Goal: Task Accomplishment & Management: Complete application form

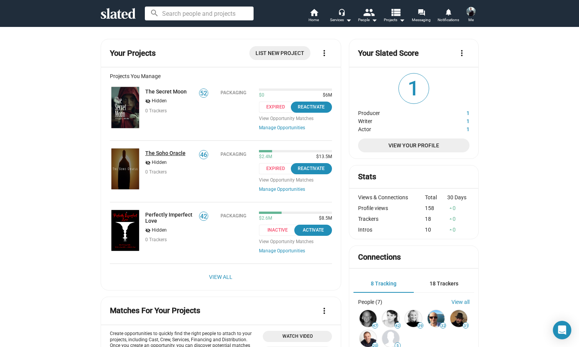
click at [159, 153] on link "The Soho Oracle" at bounding box center [165, 153] width 40 height 6
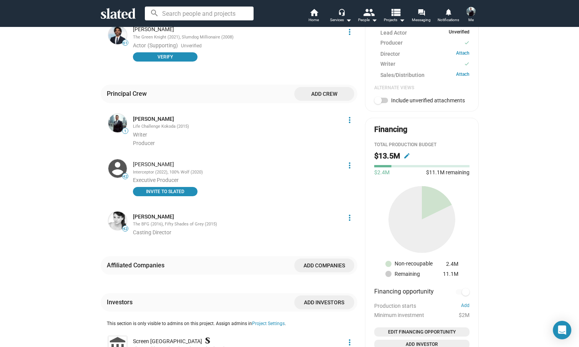
scroll to position [359, 0]
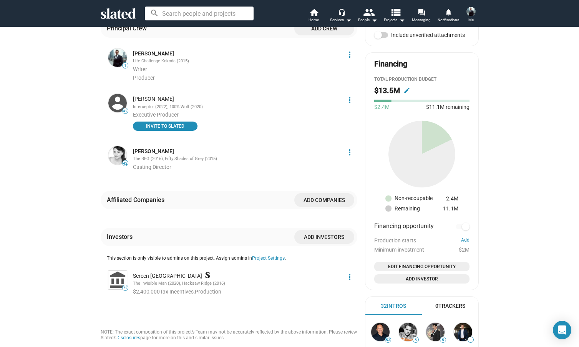
click at [348, 272] on mat-icon "more_vert" at bounding box center [349, 276] width 9 height 9
click at [324, 283] on button "Edit" at bounding box center [332, 281] width 43 height 12
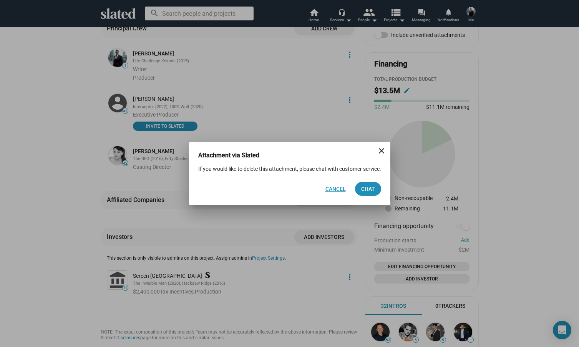
click at [335, 193] on span "Cancel" at bounding box center [336, 189] width 20 height 14
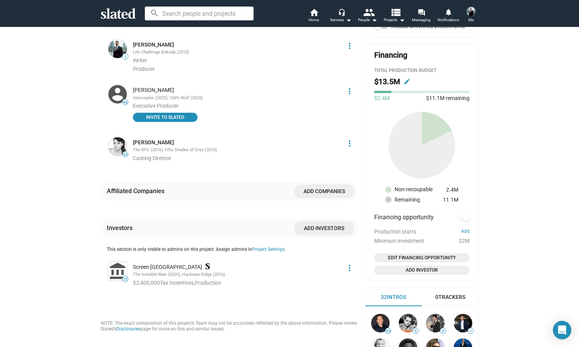
scroll to position [390, 0]
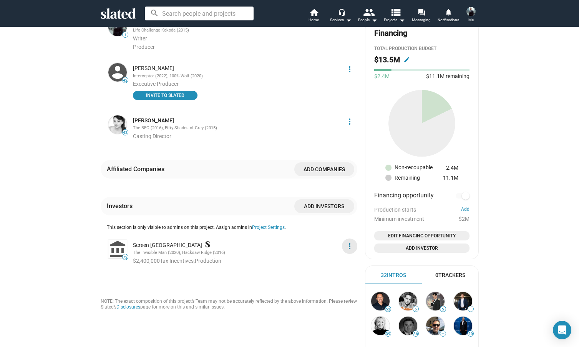
click at [346, 241] on mat-icon "more_vert" at bounding box center [349, 245] width 9 height 9
click at [325, 250] on button "Edit" at bounding box center [332, 250] width 43 height 12
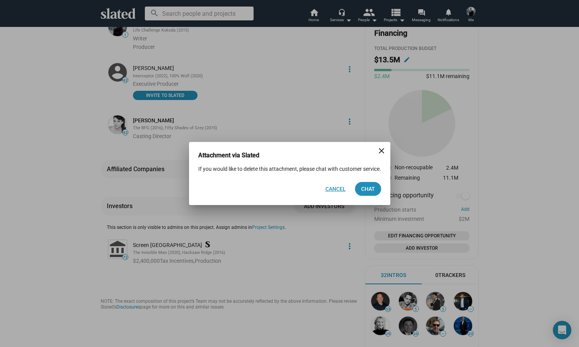
click at [339, 193] on span "Cancel" at bounding box center [336, 189] width 20 height 14
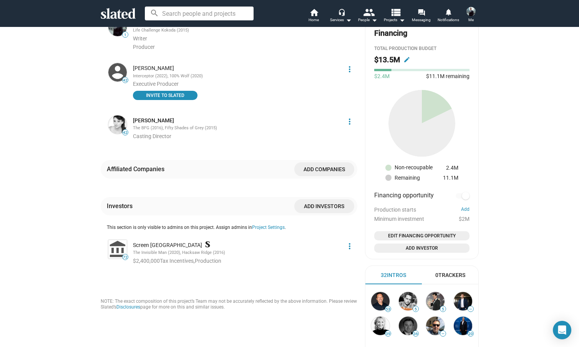
click at [325, 199] on span "Add investors" at bounding box center [325, 206] width 48 height 14
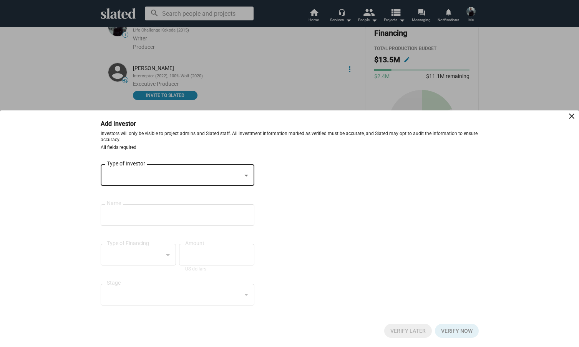
click at [128, 175] on div at bounding box center [174, 175] width 135 height 8
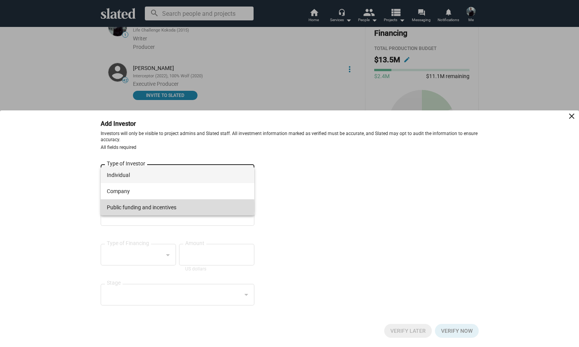
click at [135, 207] on span "Public funding and incentives" at bounding box center [178, 207] width 142 height 16
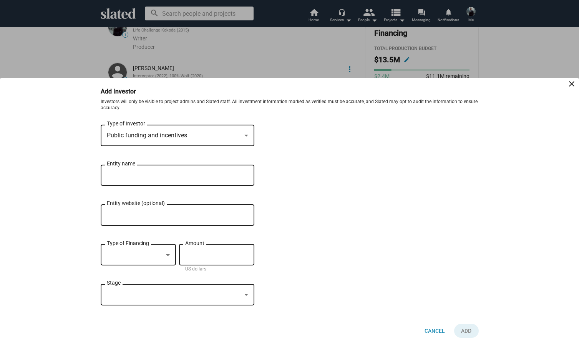
click at [124, 176] on input "Entity name" at bounding box center [172, 175] width 131 height 7
click at [116, 175] on input "Entity name" at bounding box center [172, 175] width 131 height 7
type input "Screen Qld"
click at [166, 255] on div at bounding box center [168, 255] width 4 height 2
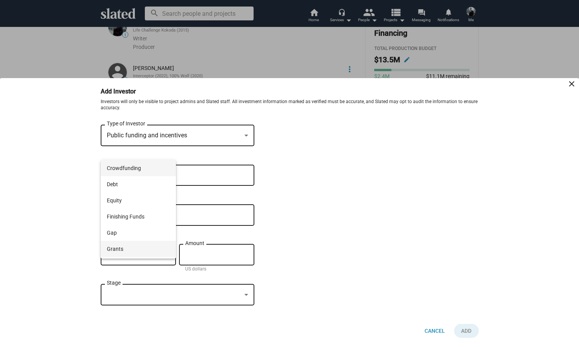
click at [134, 250] on span "Grants" at bounding box center [138, 249] width 63 height 16
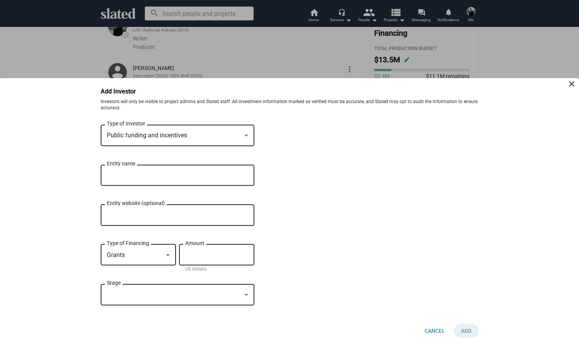
click at [207, 253] on input "Amount" at bounding box center [216, 254] width 63 height 7
type input "$ 500,000"
click at [246, 296] on div at bounding box center [247, 295] width 4 height 2
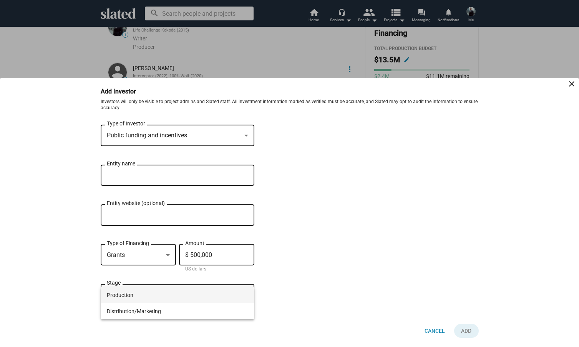
click at [142, 294] on span "Production" at bounding box center [178, 295] width 142 height 16
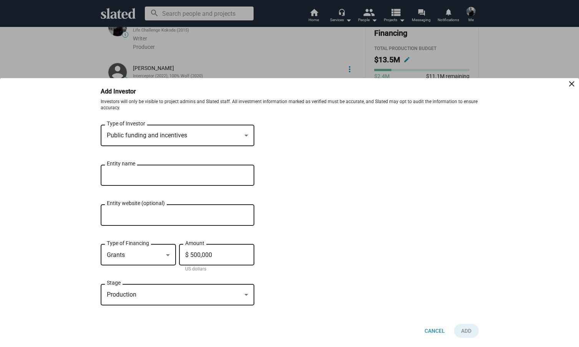
click at [126, 173] on input "Screen Qld" at bounding box center [172, 175] width 131 height 7
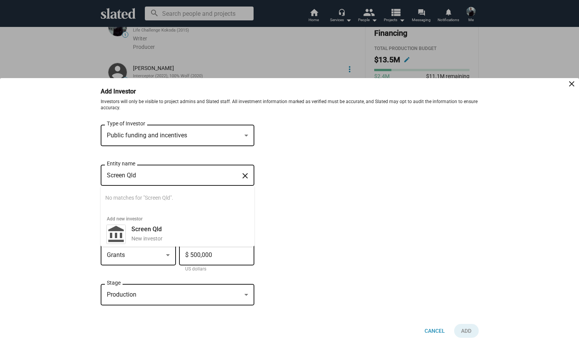
click at [125, 173] on input "Screen Qld" at bounding box center [172, 175] width 131 height 7
drag, startPoint x: 141, startPoint y: 175, endPoint x: 55, endPoint y: 175, distance: 85.7
click at [55, 175] on bottom-sheet-add-investor "Add Investor close Investors will only be visible to project admins and Slated …" at bounding box center [289, 212] width 579 height 269
click at [140, 176] on input "Australian Screen Bodies" at bounding box center [172, 175] width 131 height 7
type input "Australian State Govts"
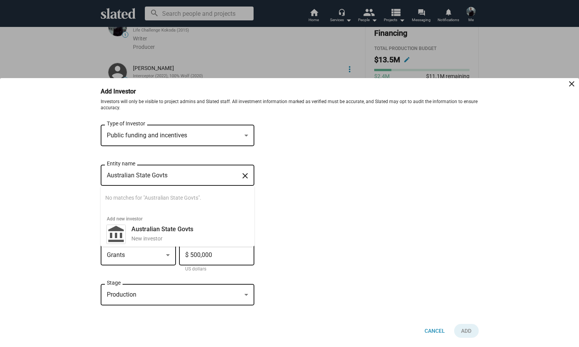
click at [300, 246] on div "Public funding and incentives Type of Investor Australian State Govts Entity na…" at bounding box center [290, 218] width 378 height 191
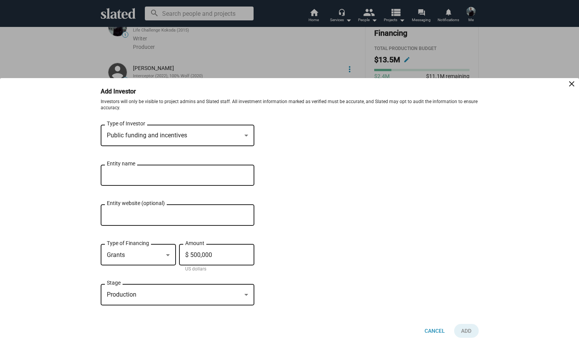
click at [116, 173] on input "Australian State Govts" at bounding box center [172, 175] width 131 height 7
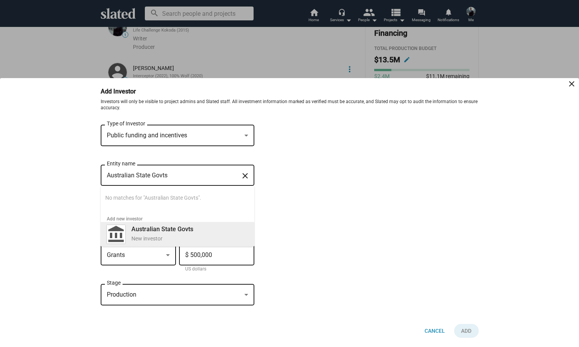
click at [181, 228] on b "Australian State Govts" at bounding box center [163, 228] width 62 height 7
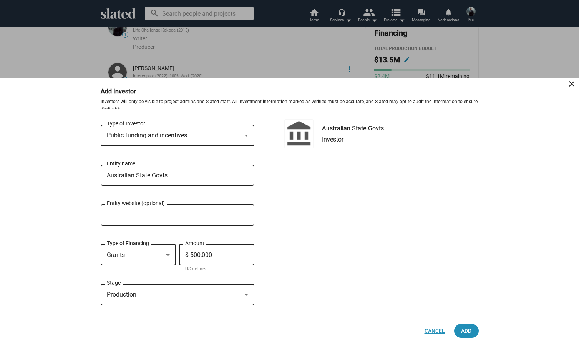
click at [439, 331] on span "Cancel" at bounding box center [435, 331] width 20 height 14
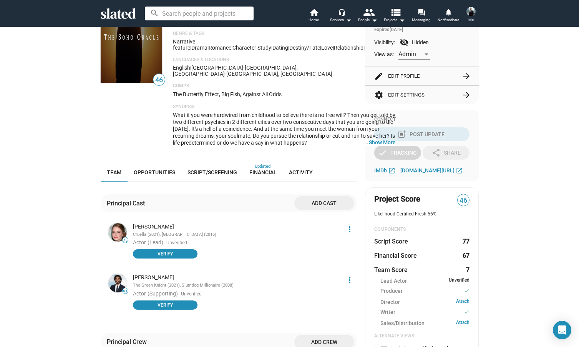
scroll to position [46, 0]
click at [250, 169] on span "Financial" at bounding box center [263, 172] width 27 height 6
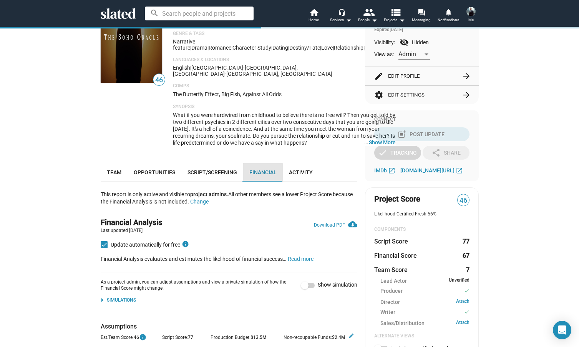
scroll to position [174, 0]
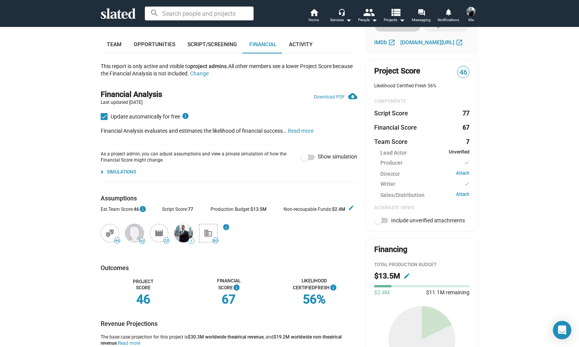
click at [307, 155] on span at bounding box center [308, 157] width 14 height 5
click at [305, 160] on input "Show simulation" at bounding box center [305, 160] width 0 height 0
checkbox input "true"
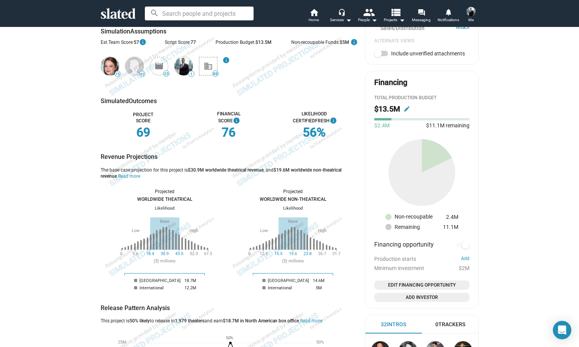
scroll to position [223, 0]
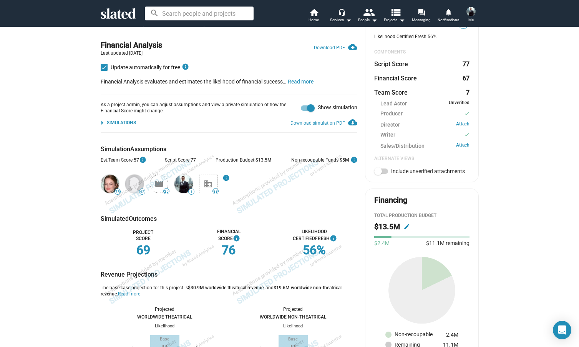
click at [100, 118] on mat-icon "arrow_drop_down" at bounding box center [102, 122] width 9 height 9
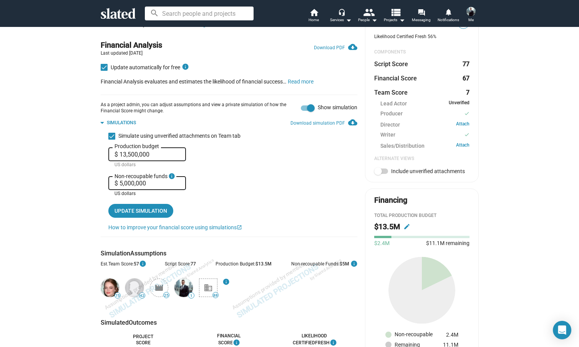
drag, startPoint x: 145, startPoint y: 174, endPoint x: 78, endPoint y: 171, distance: 67.3
click at [131, 204] on span "Update simulation" at bounding box center [141, 211] width 53 height 14
drag, startPoint x: 148, startPoint y: 172, endPoint x: 21, endPoint y: 173, distance: 127.3
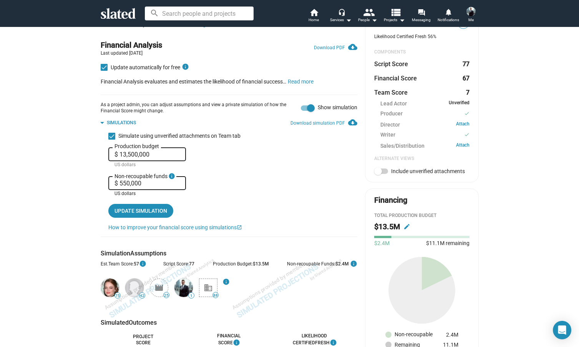
type input "$ 5,500,000"
click at [125, 204] on span "Update simulation" at bounding box center [141, 211] width 53 height 14
drag, startPoint x: 153, startPoint y: 145, endPoint x: 62, endPoint y: 144, distance: 91.1
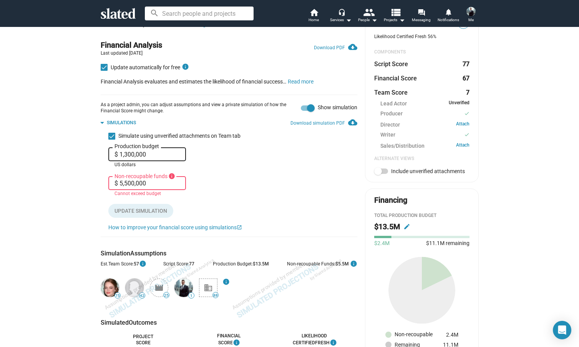
type input "$ 13,000,000"
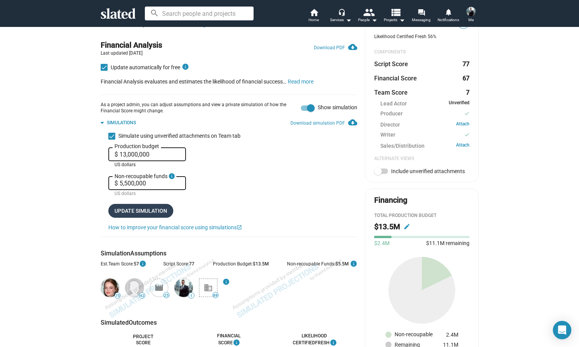
click at [119, 204] on span "Update simulation" at bounding box center [141, 211] width 53 height 14
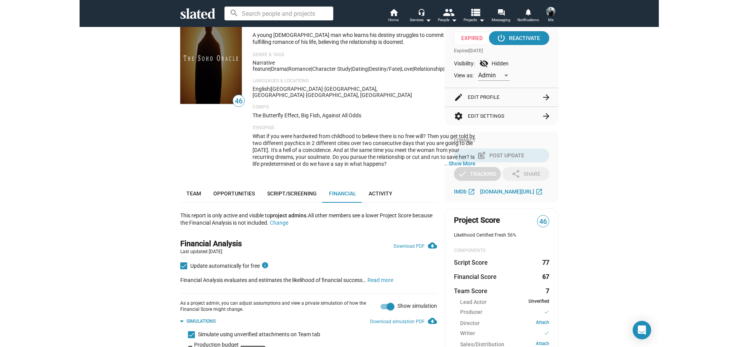
scroll to position [12, 0]
